Goal: Information Seeking & Learning: Learn about a topic

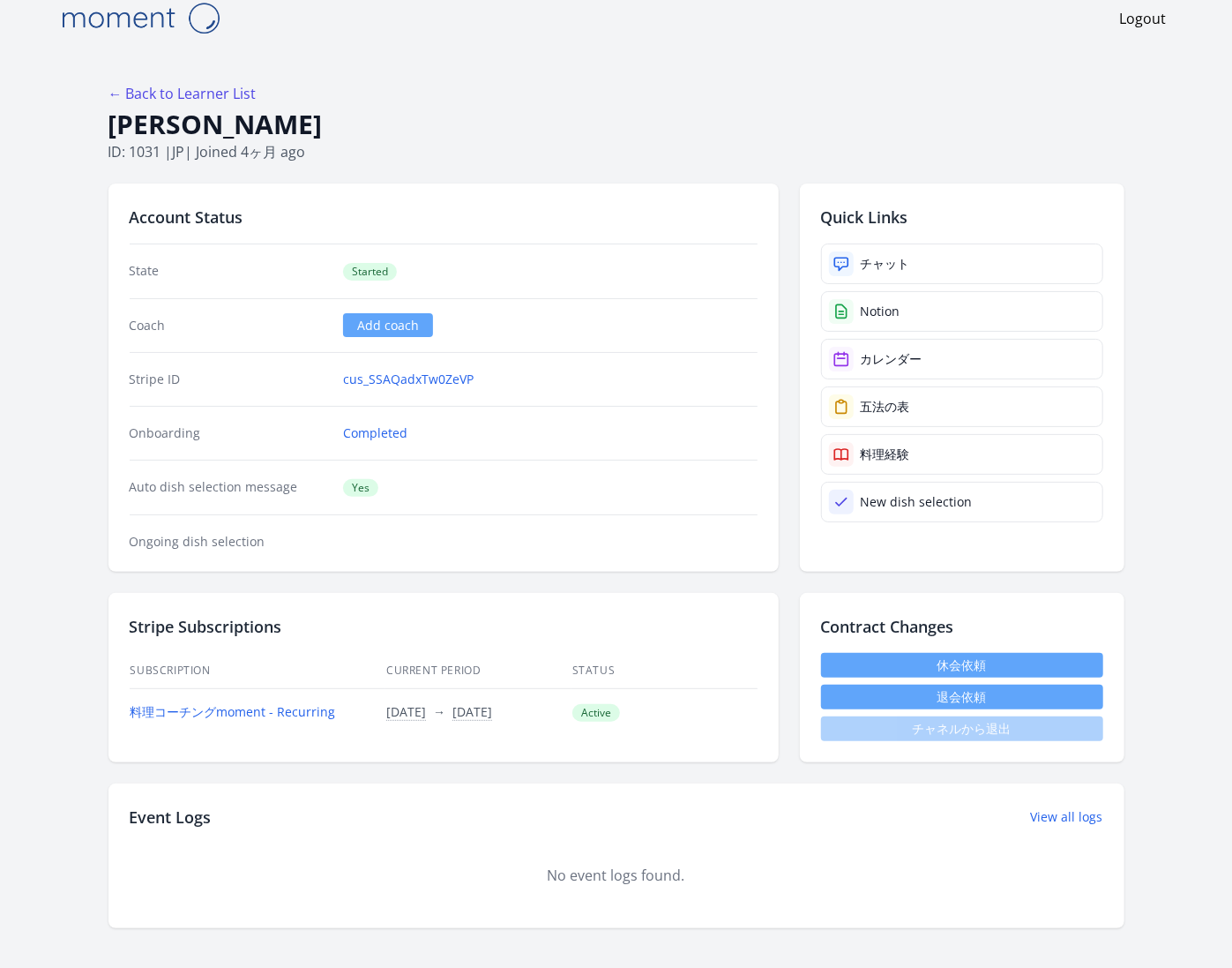
scroll to position [4, 0]
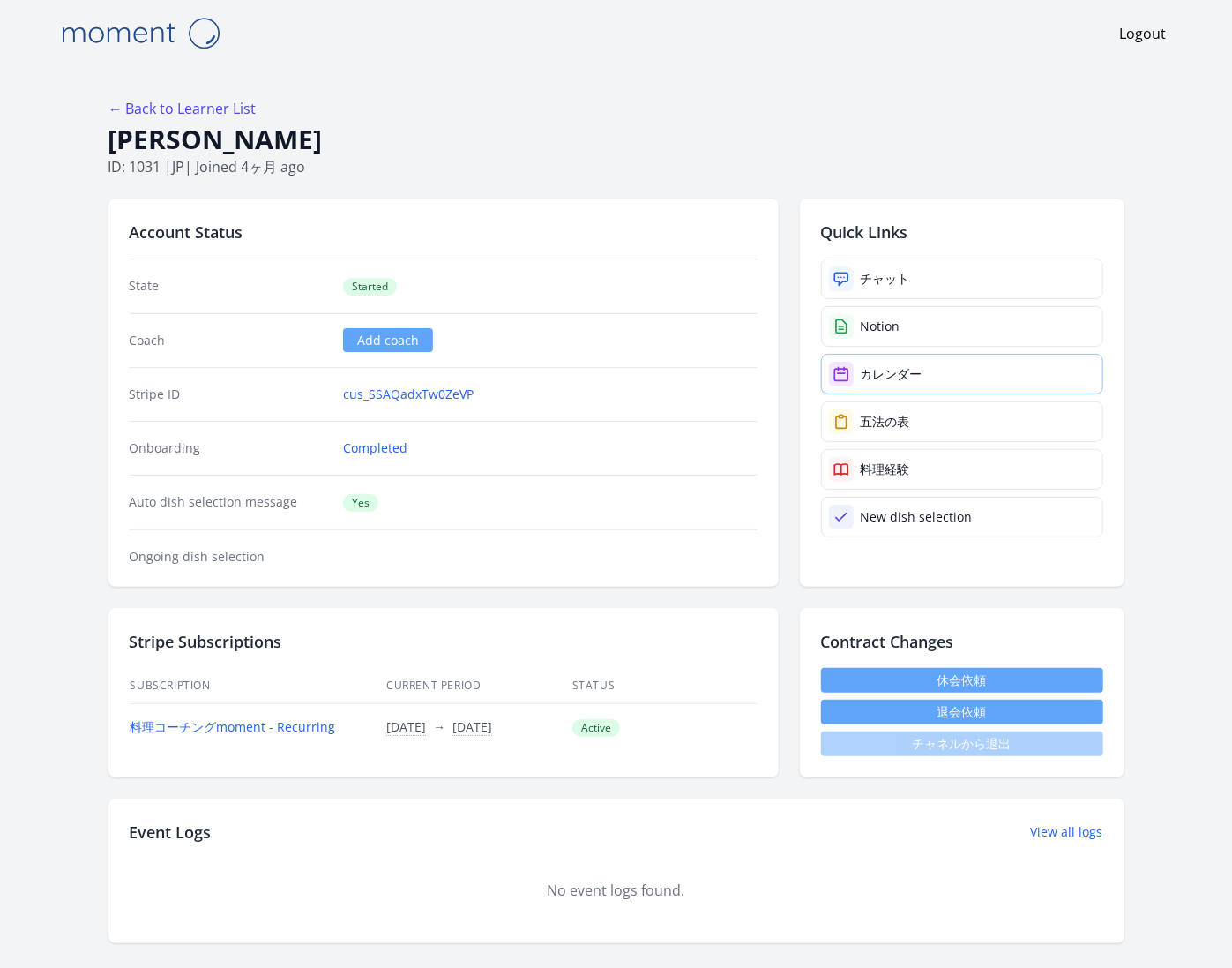
click at [904, 373] on div "カレンダー" at bounding box center [891, 373] width 62 height 17
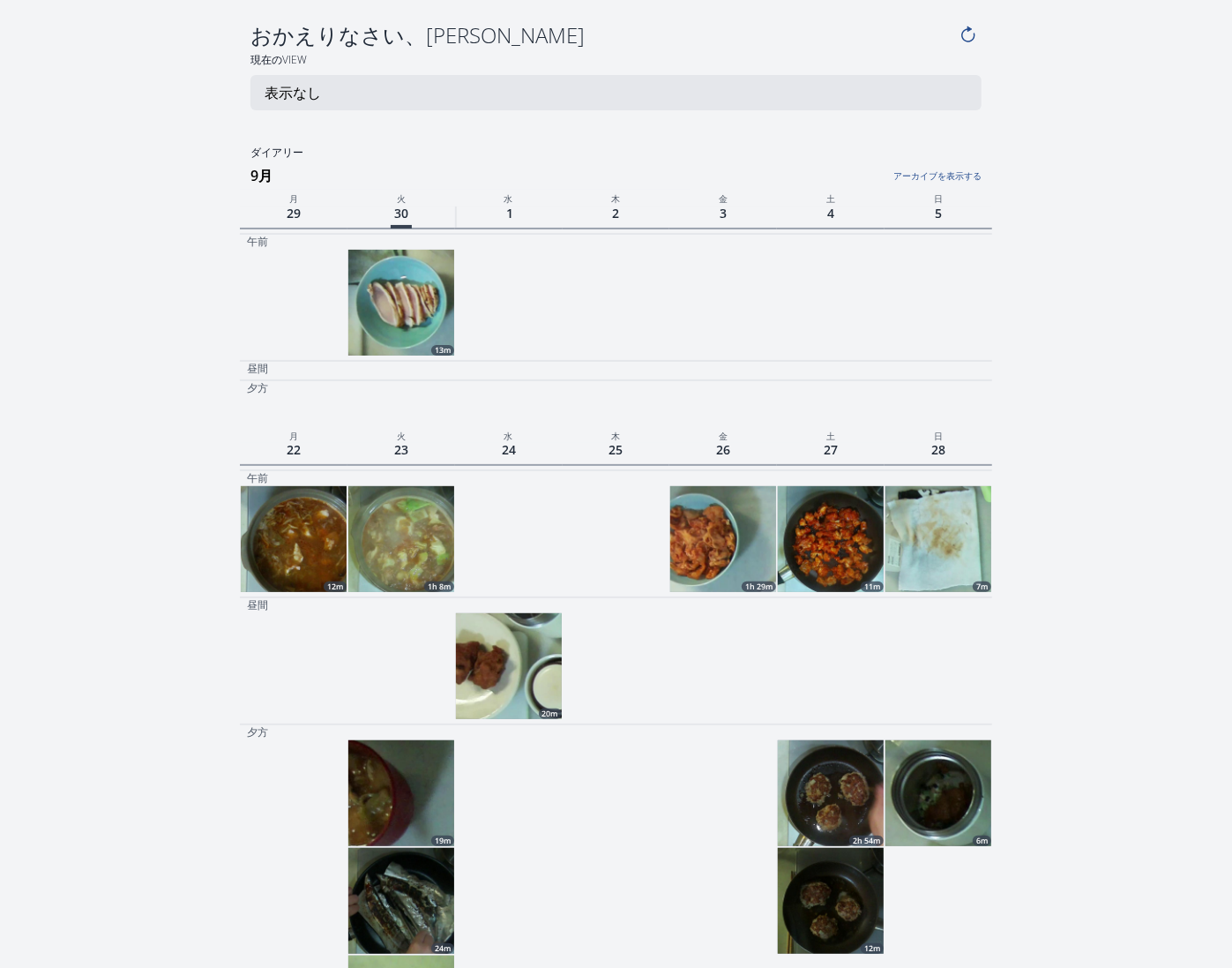
click at [417, 298] on img at bounding box center [401, 303] width 106 height 106
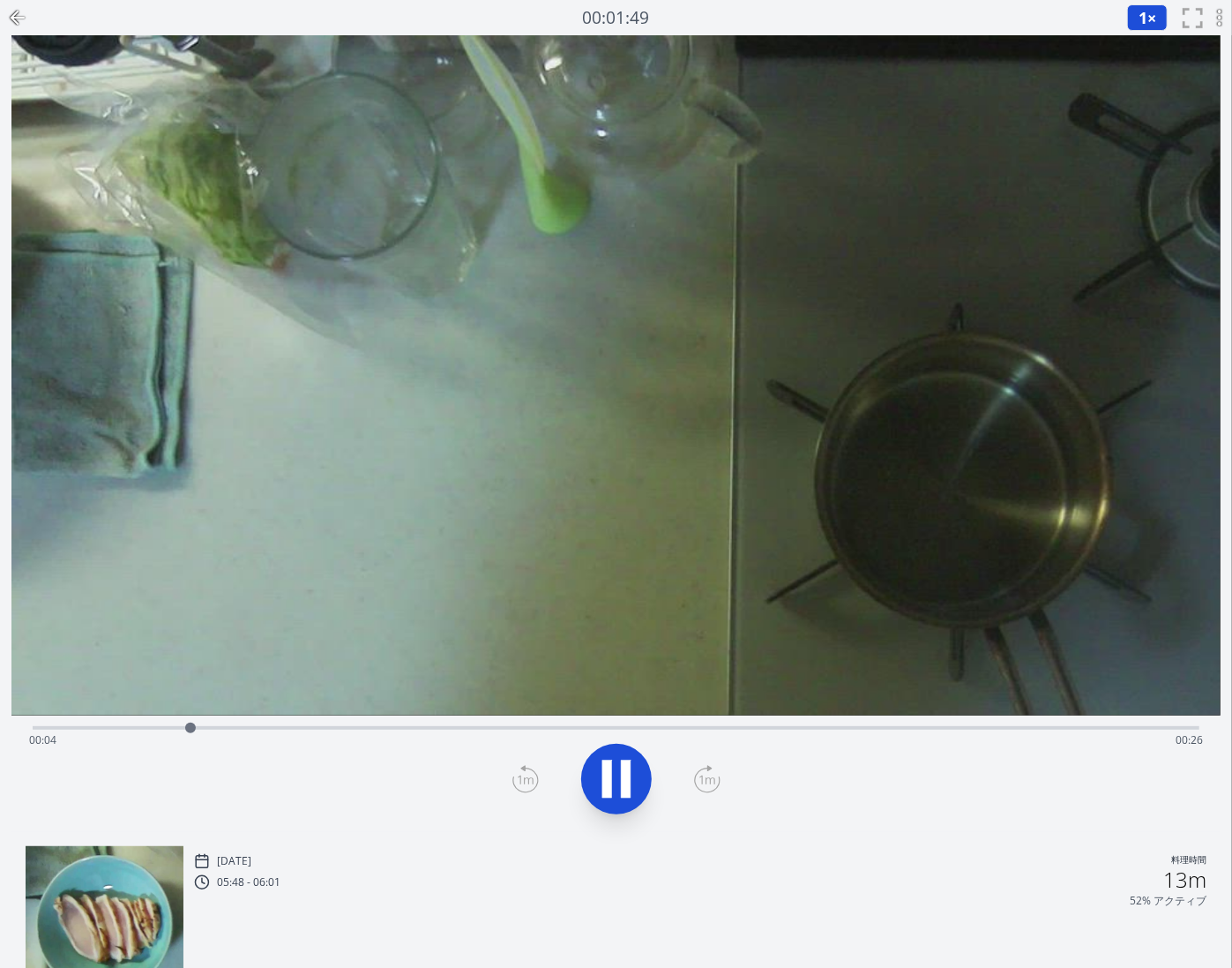
click at [622, 775] on icon at bounding box center [626, 779] width 10 height 38
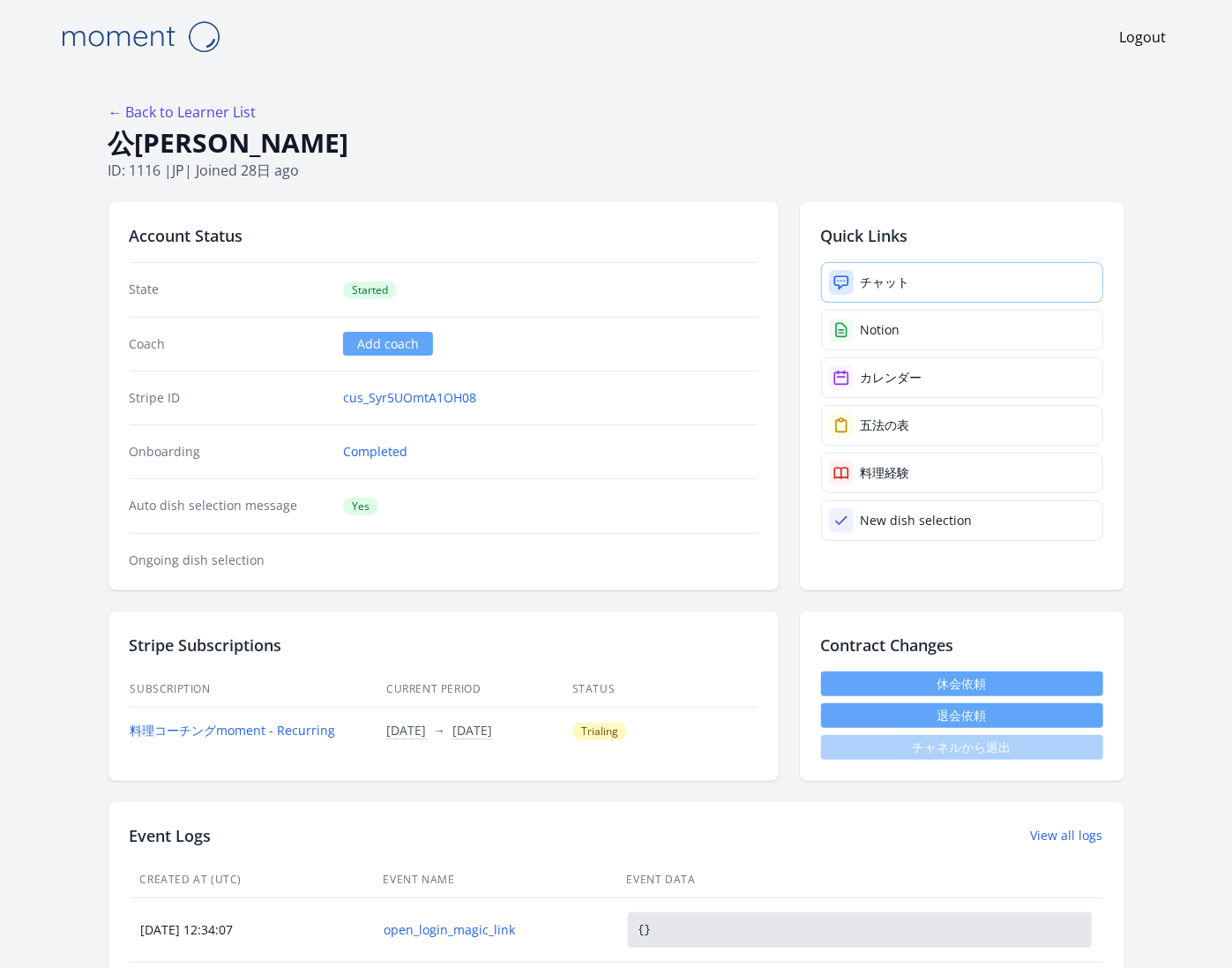
click at [957, 280] on link "チャット" at bounding box center [962, 282] width 282 height 40
click at [903, 376] on div "カレンダー" at bounding box center [891, 377] width 62 height 17
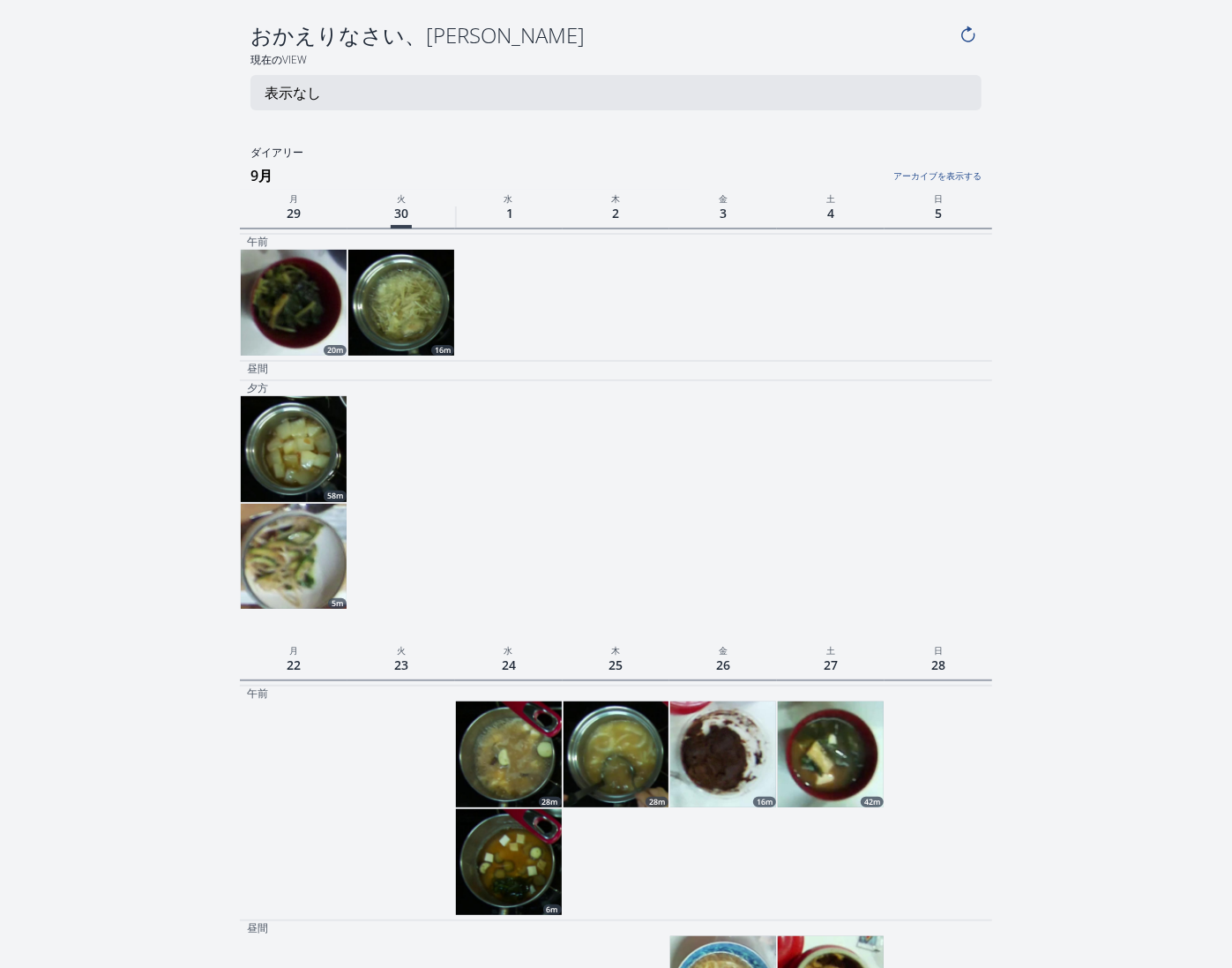
click at [287, 442] on img at bounding box center [294, 449] width 106 height 106
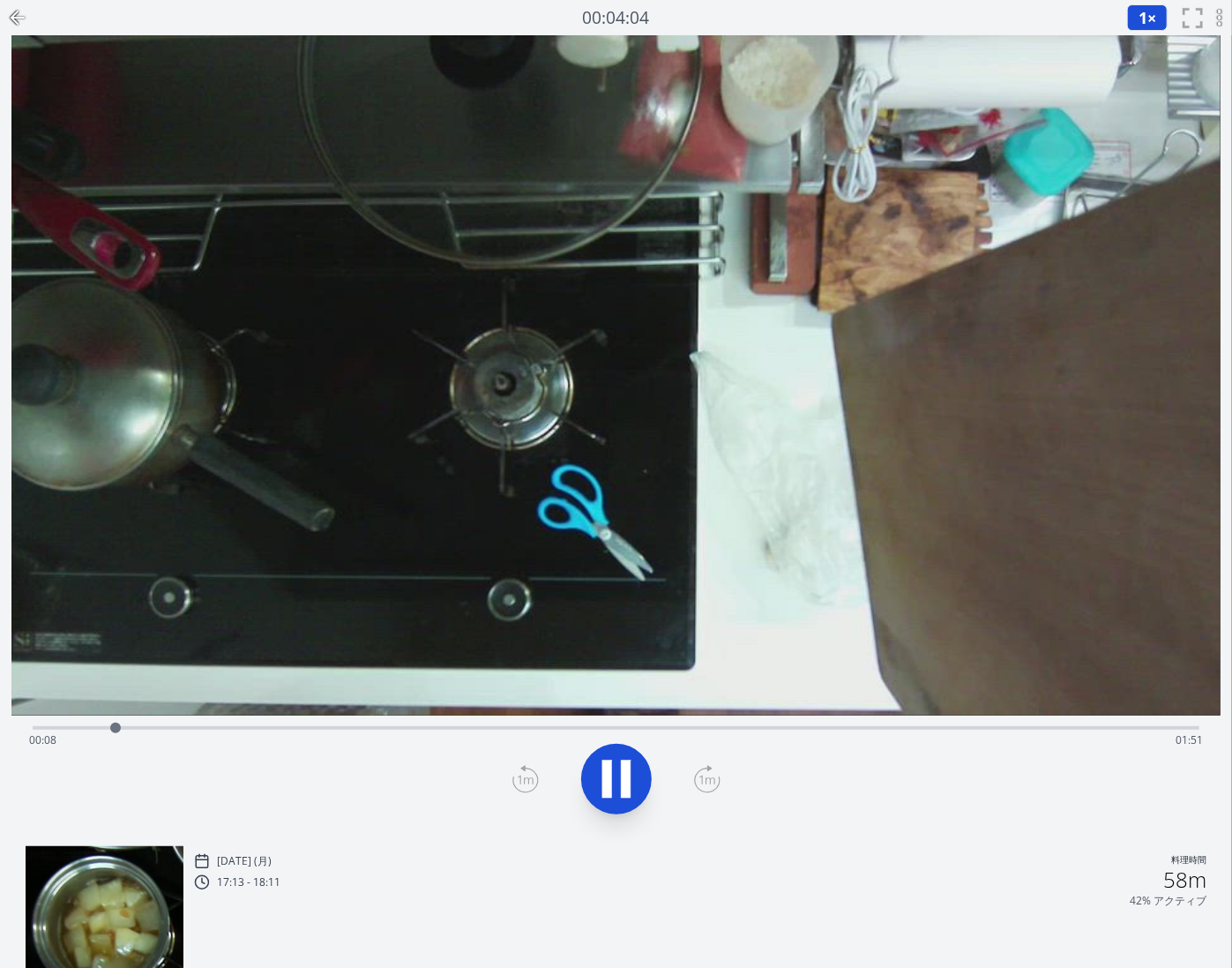
click at [620, 775] on icon at bounding box center [616, 779] width 50 height 50
click at [11, 8] on icon at bounding box center [17, 17] width 21 height 21
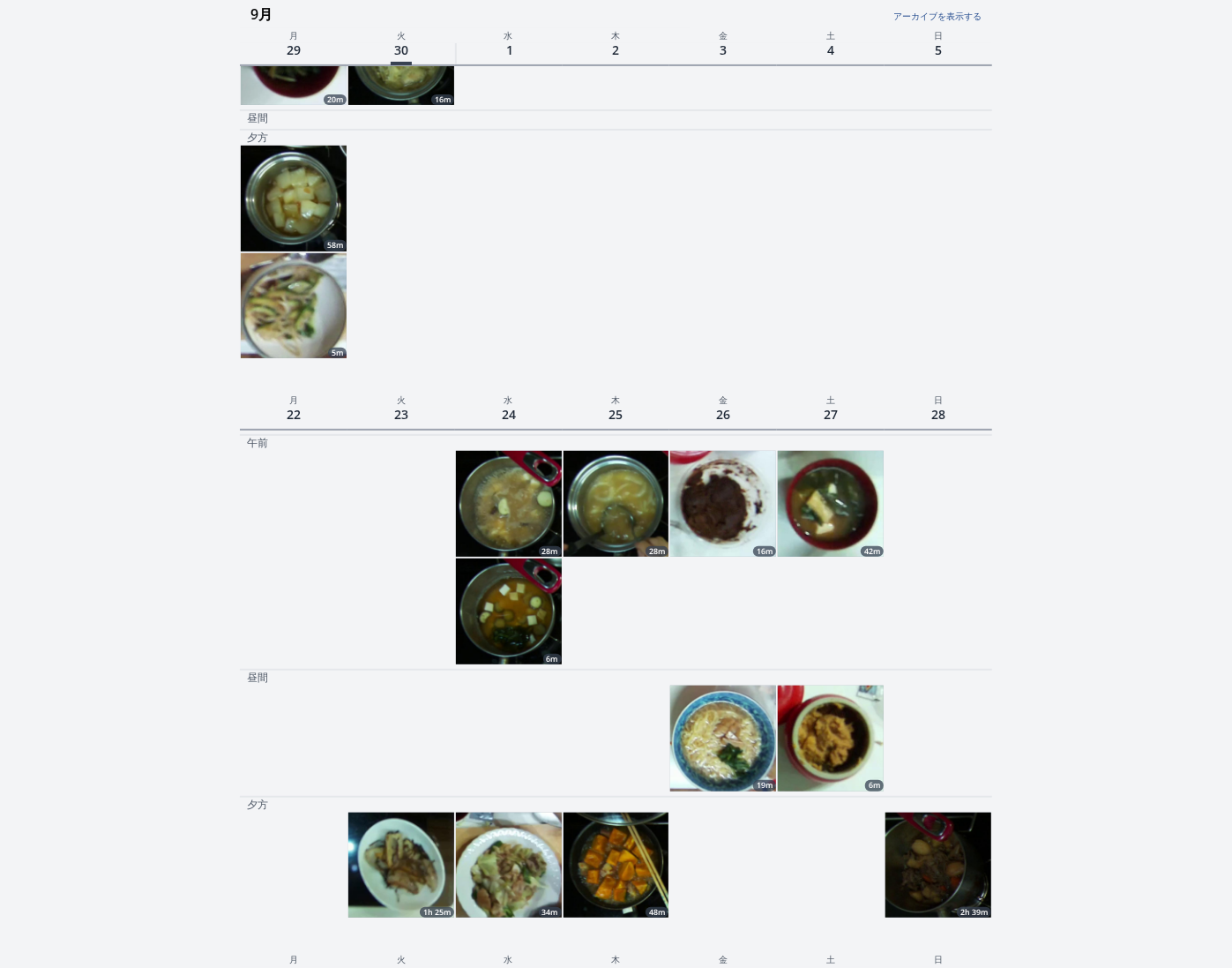
scroll to position [259, 0]
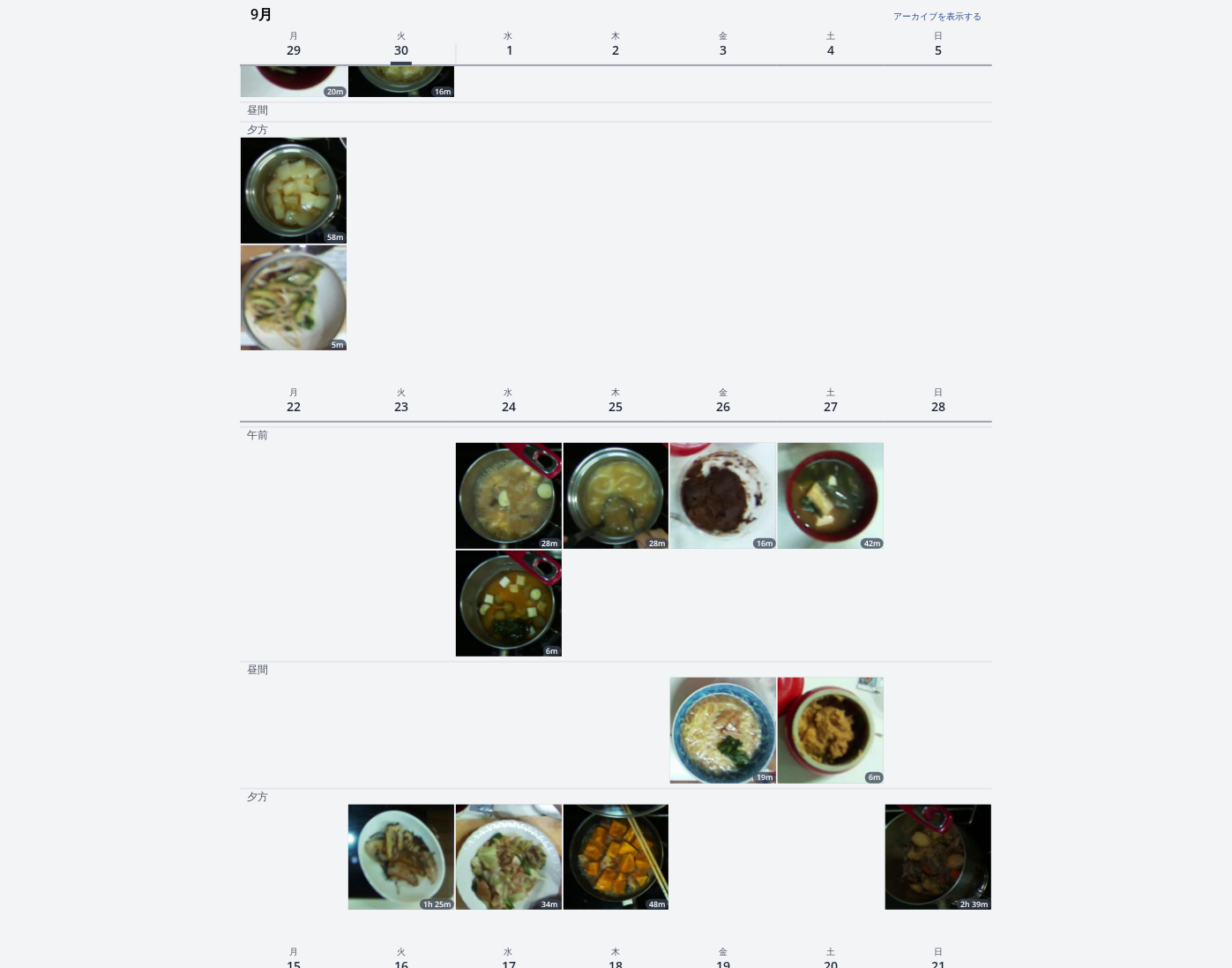
click at [819, 540] on img at bounding box center [831, 496] width 106 height 106
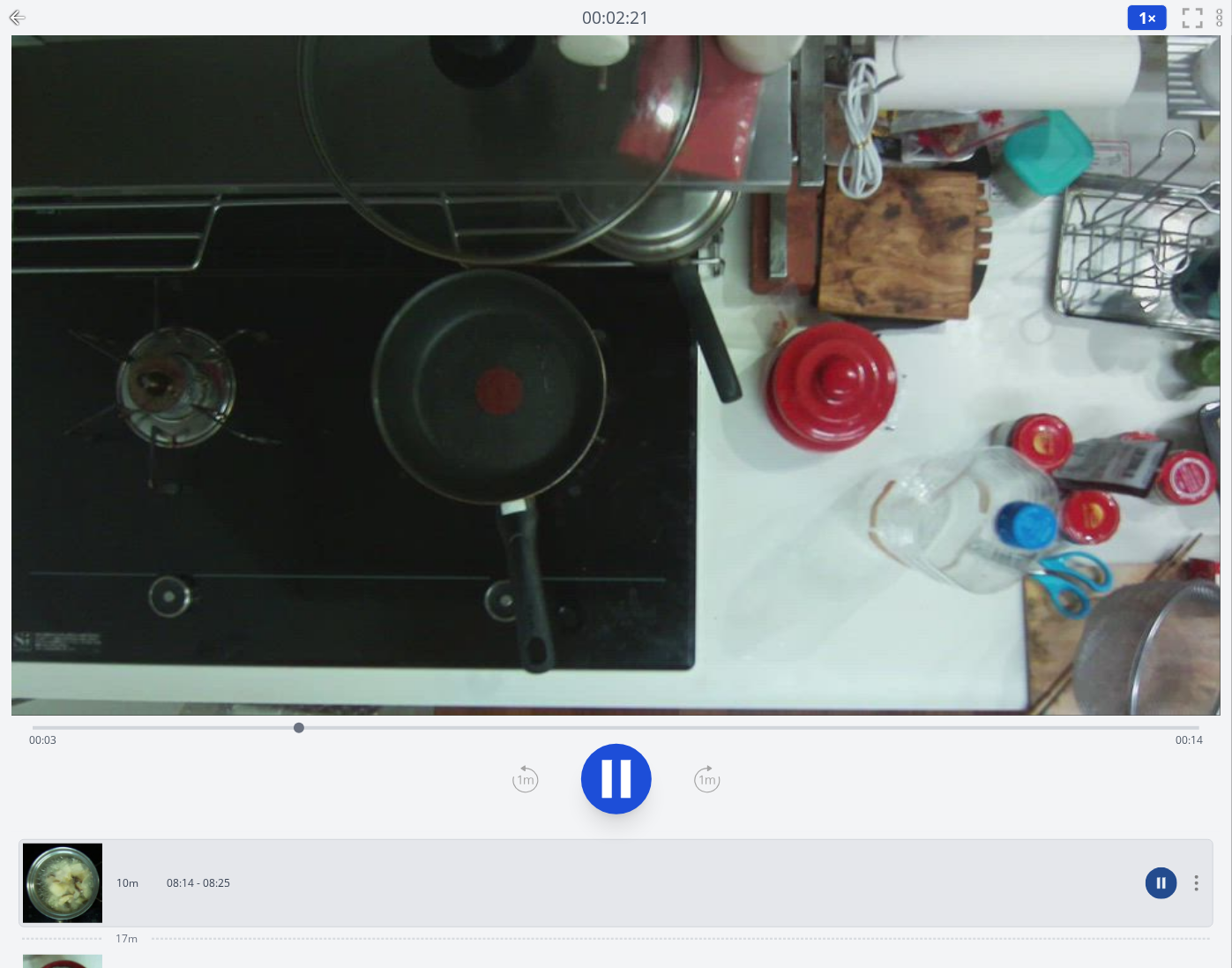
click at [619, 775] on icon at bounding box center [616, 779] width 50 height 50
click at [11, 14] on icon at bounding box center [17, 17] width 21 height 21
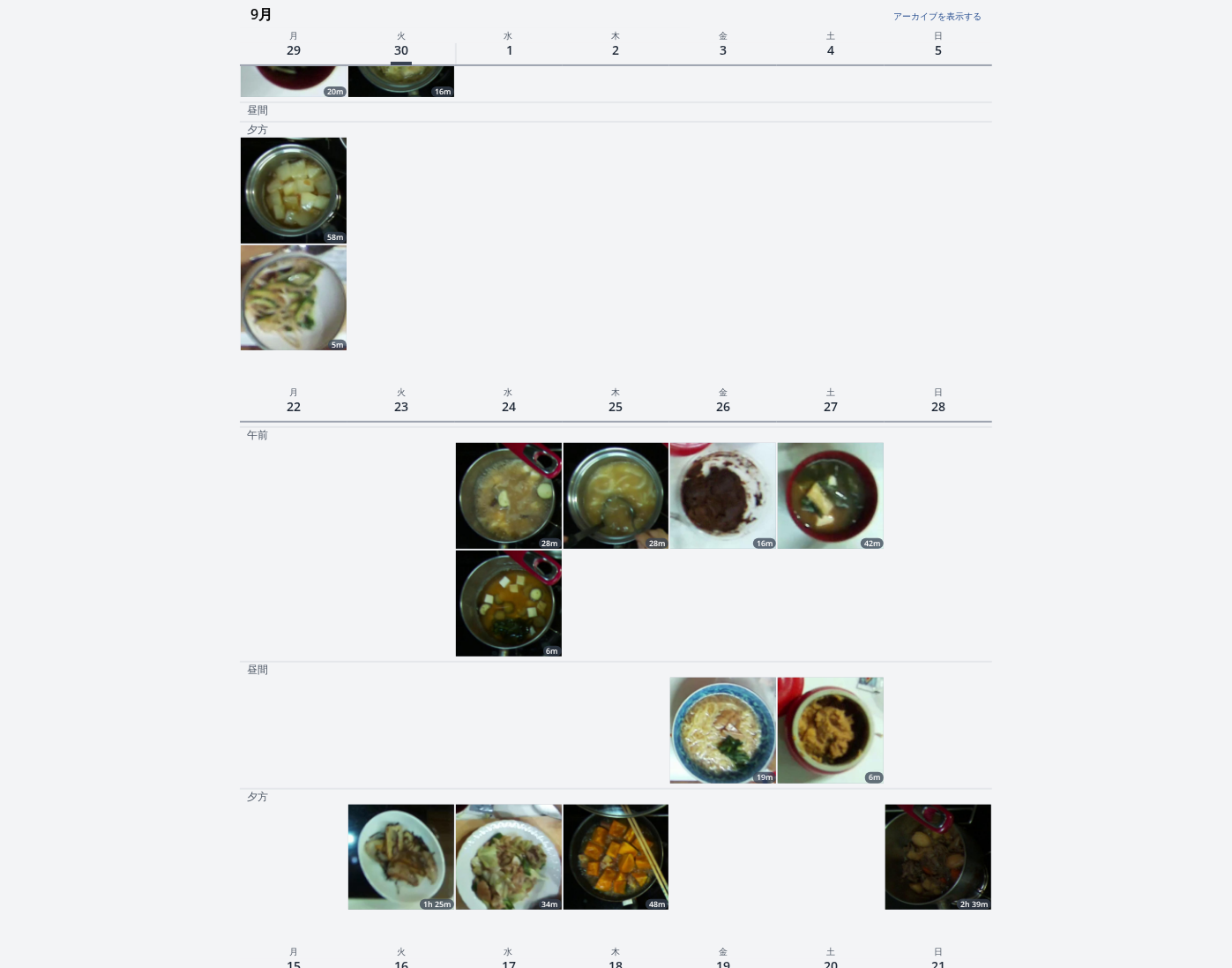
click at [307, 196] on img at bounding box center [294, 191] width 106 height 106
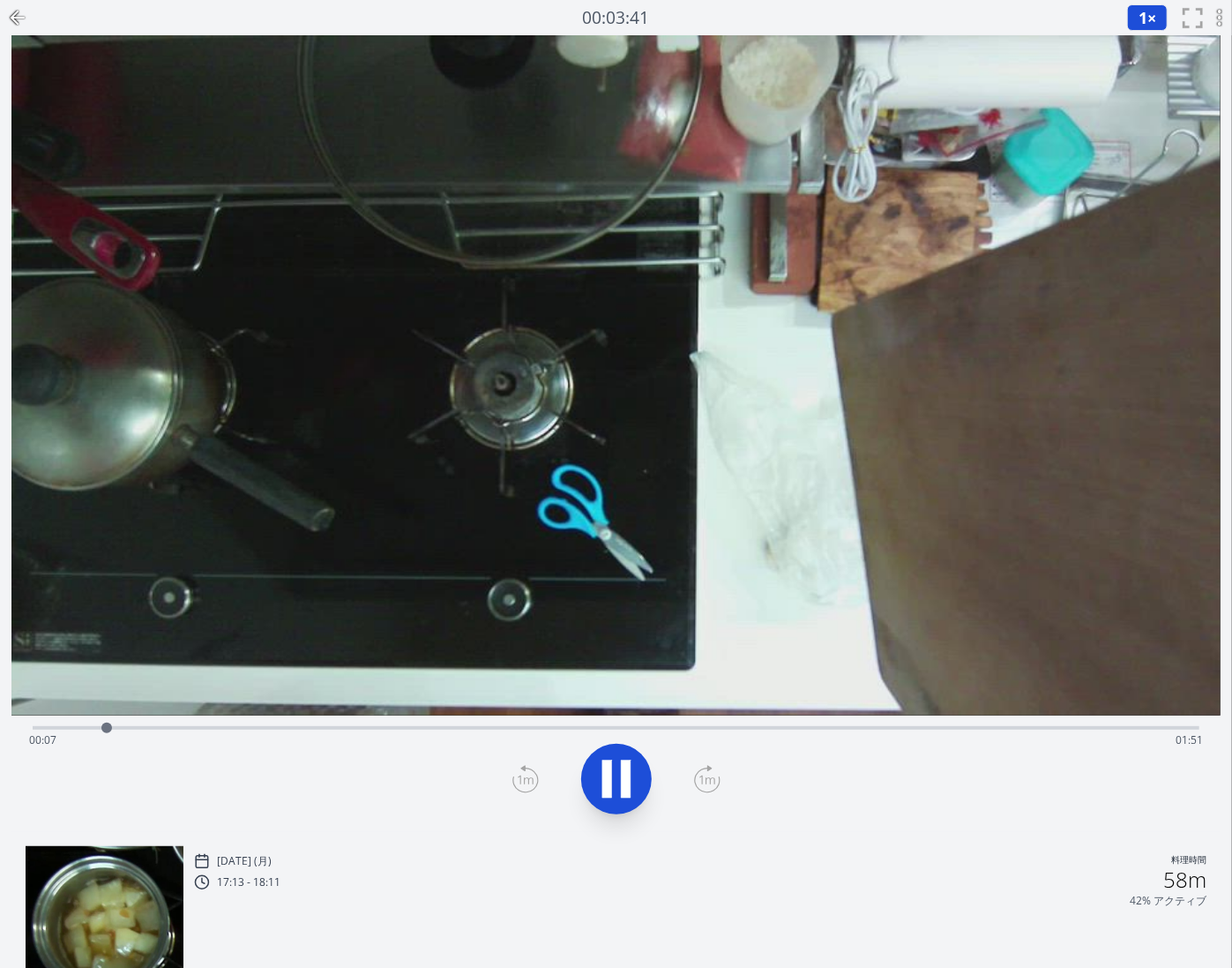
click at [330, 725] on div "Time elapsed: 00:07 Time remaining: 01:51" at bounding box center [616, 726] width 1167 height 21
click at [445, 729] on div "Time elapsed: 00:31 Time remaining: 01:28" at bounding box center [616, 739] width 1174 height 28
click at [606, 728] on div "Time elapsed: 00:42 Time remaining: 01:16" at bounding box center [616, 739] width 1174 height 28
click at [793, 727] on div "Time elapsed: 00:58 Time remaining: 01:00" at bounding box center [616, 739] width 1174 height 28
click at [601, 782] on icon at bounding box center [616, 779] width 50 height 50
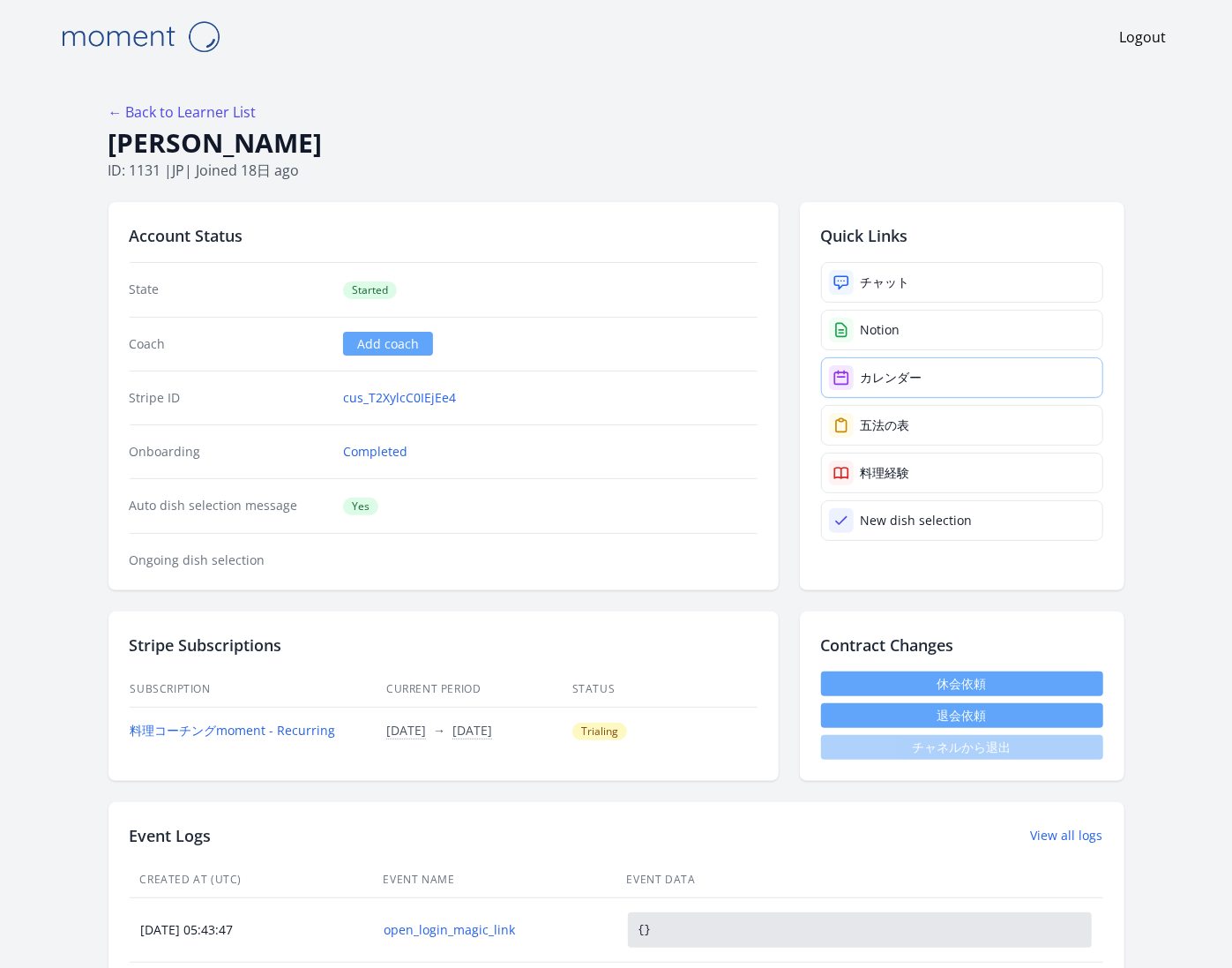
click at [910, 372] on div "カレンダー" at bounding box center [891, 377] width 62 height 17
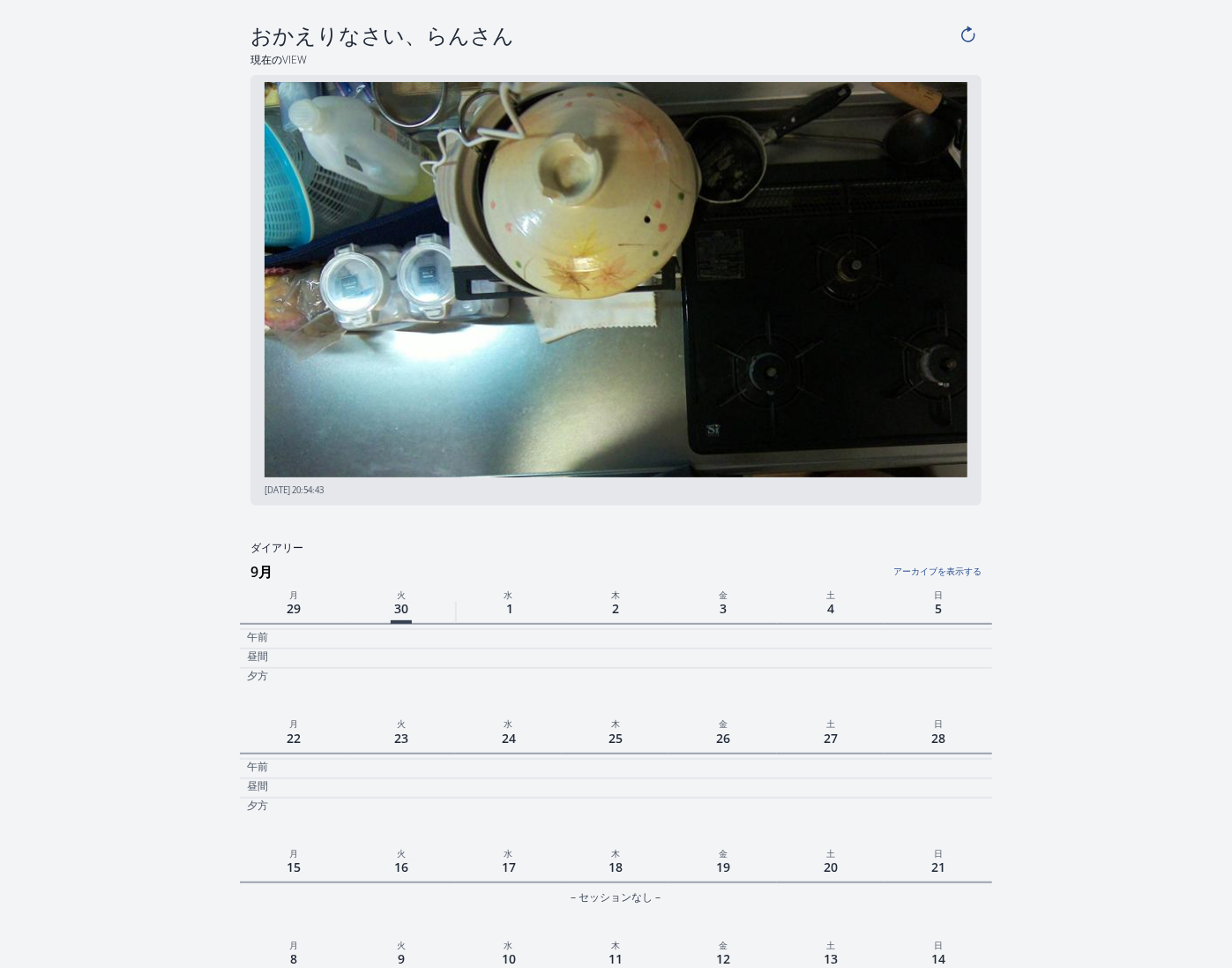
click at [937, 573] on link "アーカイブを表示する" at bounding box center [857, 567] width 251 height 23
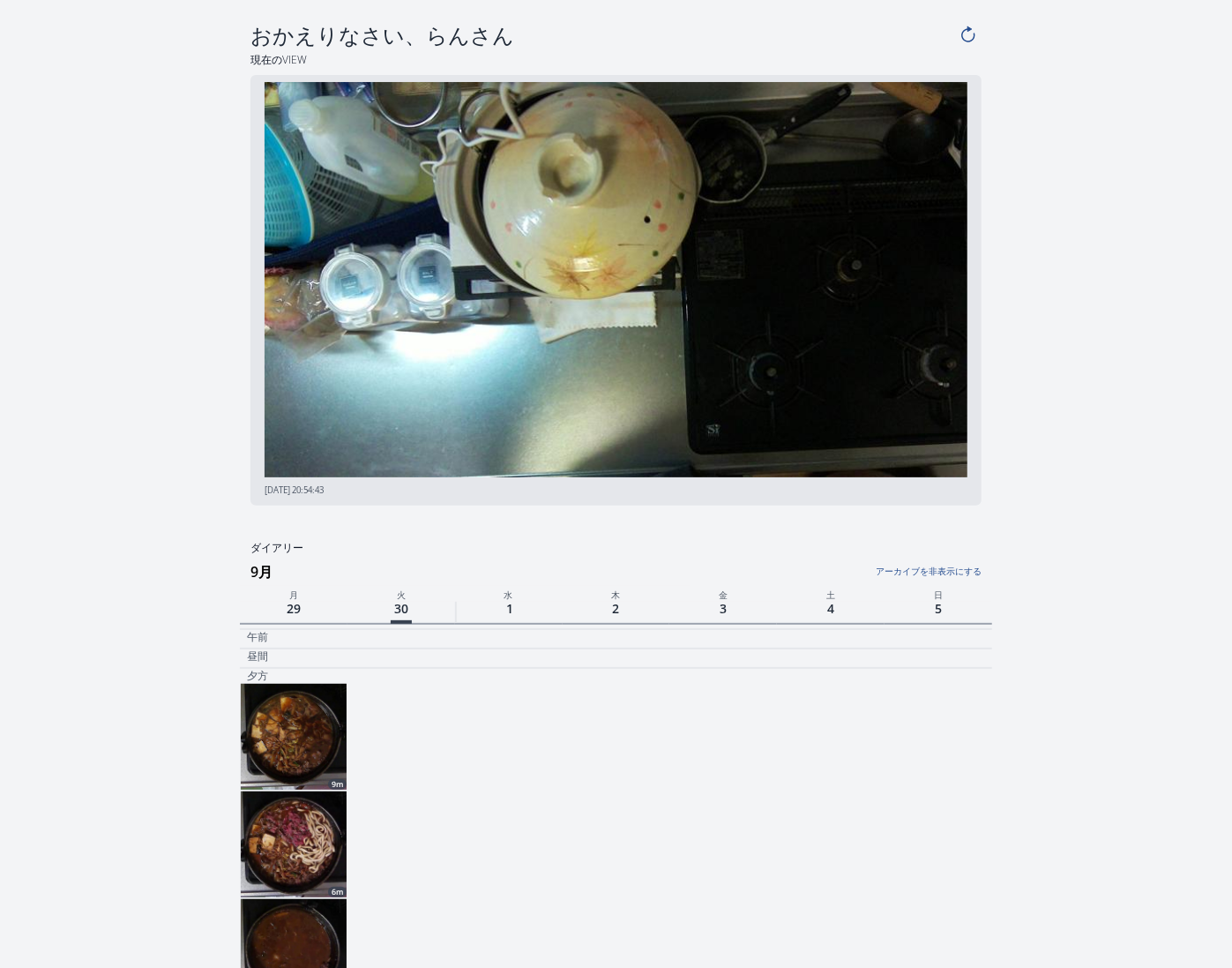
click at [905, 565] on link "アーカイブを非表示にする" at bounding box center [857, 567] width 251 height 23
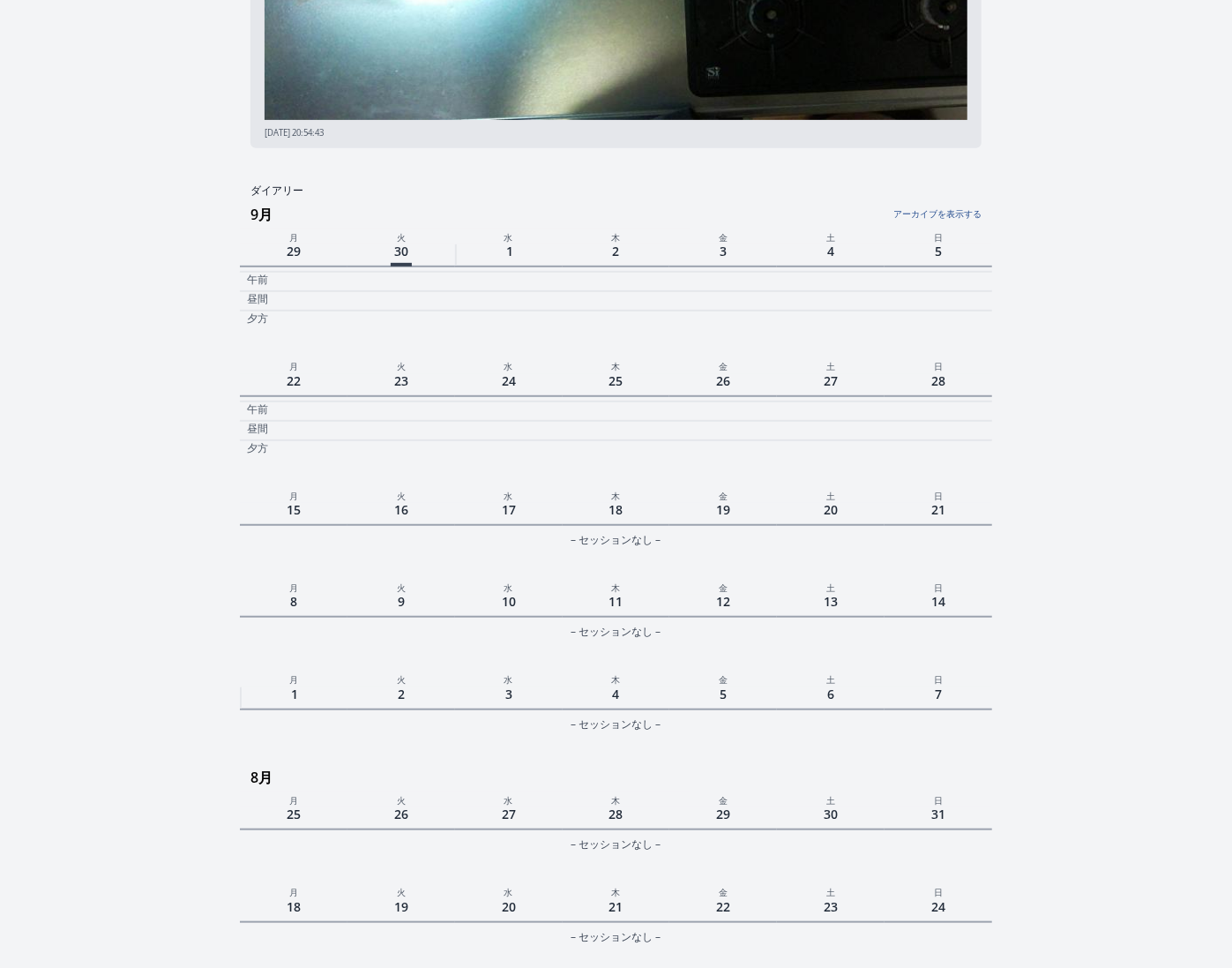
scroll to position [358, 0]
click at [925, 208] on link "アーカイブを表示する" at bounding box center [857, 208] width 251 height 23
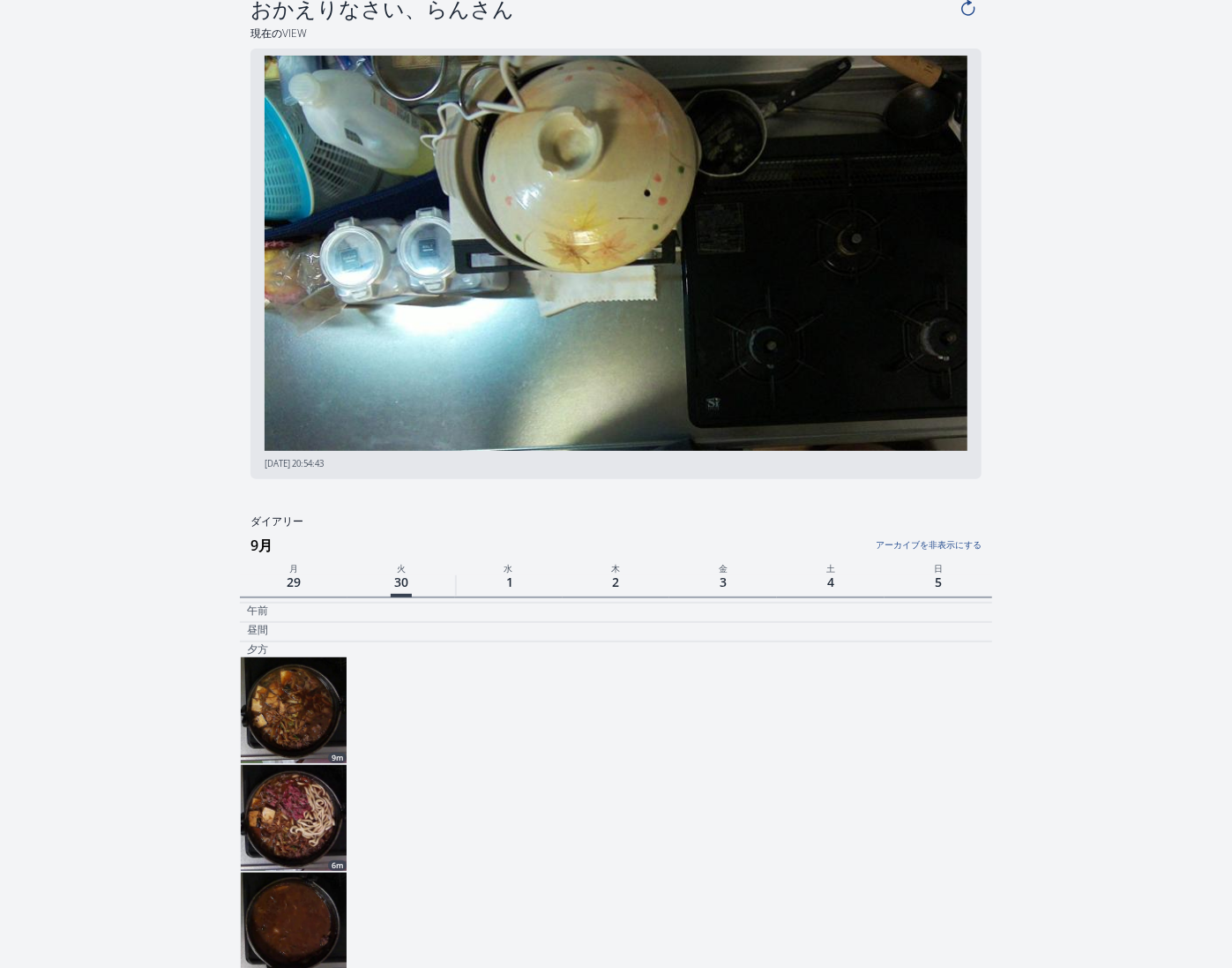
scroll to position [0, 0]
